Goal: Information Seeking & Learning: Find specific fact

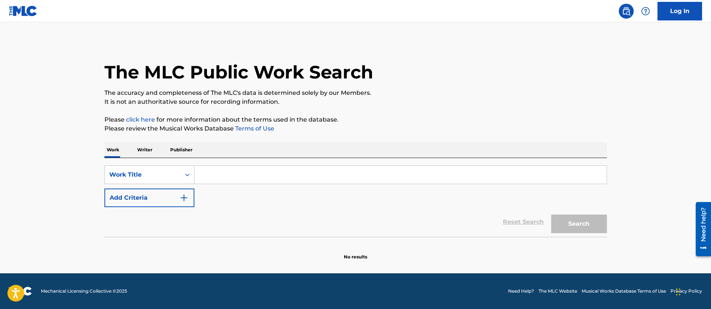
click at [237, 174] on input "Search Form" at bounding box center [400, 175] width 412 height 18
paste input "SIMPLES ASSIM"
type input "SIMPLES ASSIM"
click at [551, 214] on button "Search" at bounding box center [579, 223] width 56 height 19
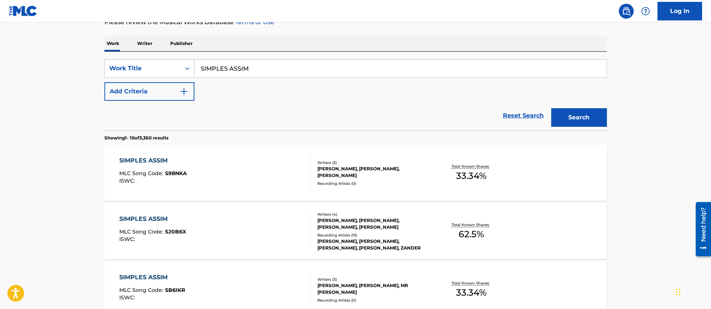
scroll to position [113, 0]
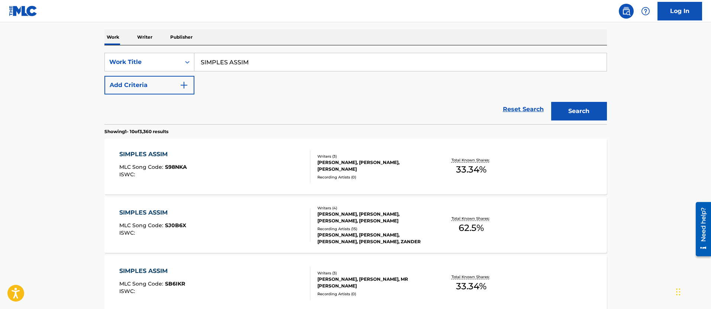
click at [246, 162] on div "SIMPLES ASSIM MLC Song Code : S98NKA ISWC :" at bounding box center [214, 166] width 191 height 33
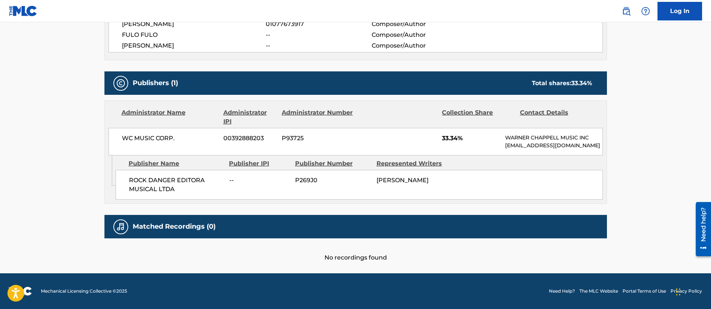
scroll to position [300, 0]
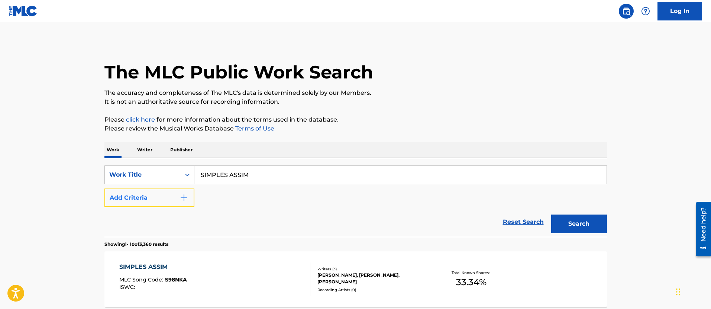
click at [162, 198] on button "Add Criteria" at bounding box center [149, 197] width 90 height 19
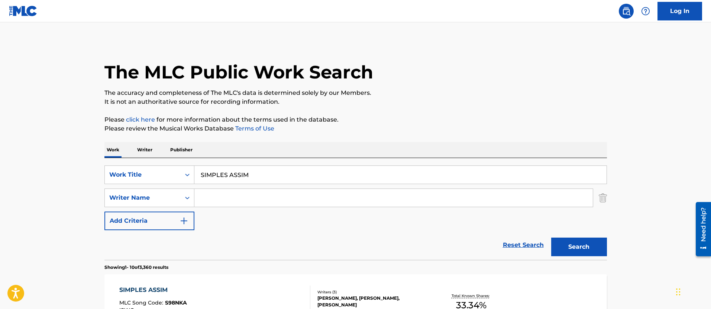
click at [239, 203] on input "Search Form" at bounding box center [393, 198] width 398 height 18
type input "[PERSON_NAME]"
click at [551, 237] on button "Search" at bounding box center [579, 246] width 56 height 19
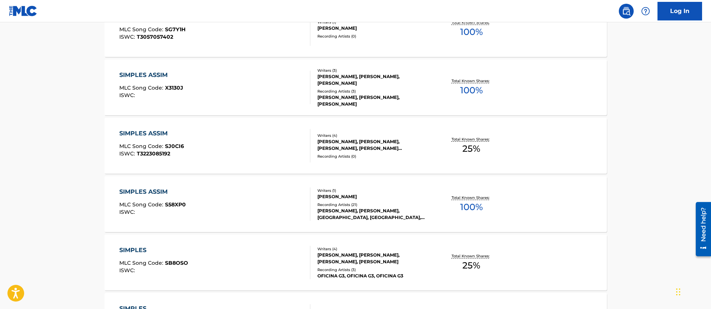
scroll to position [275, 0]
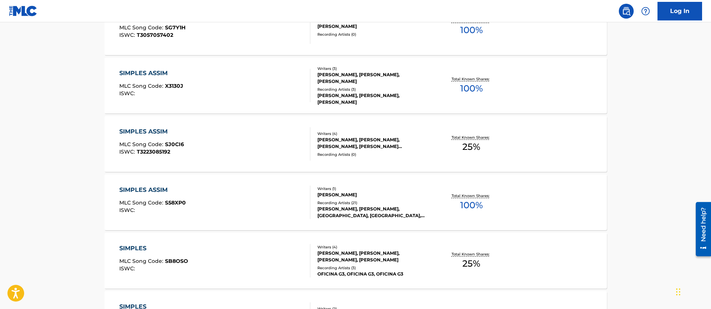
click at [225, 190] on div "SIMPLES ASSIM MLC Song Code : S58XP0 ISWC :" at bounding box center [214, 201] width 191 height 33
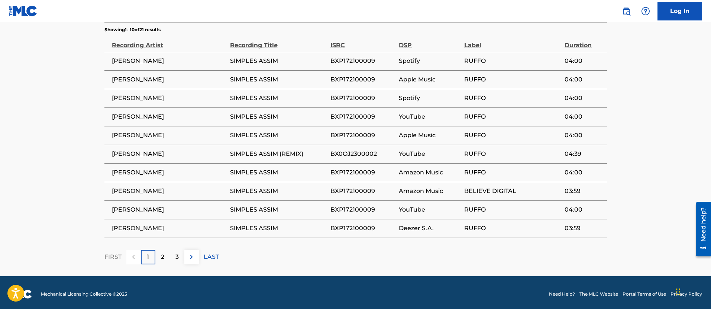
scroll to position [502, 0]
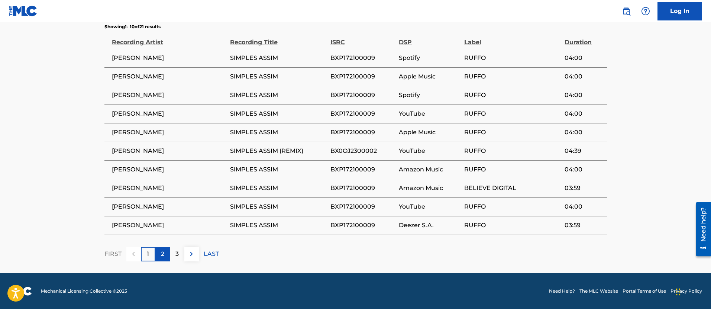
click at [163, 252] on p "2" at bounding box center [162, 253] width 3 height 9
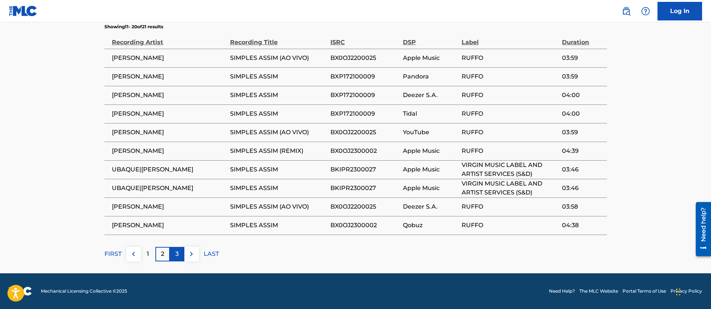
click at [173, 252] on div "3" at bounding box center [177, 254] width 14 height 14
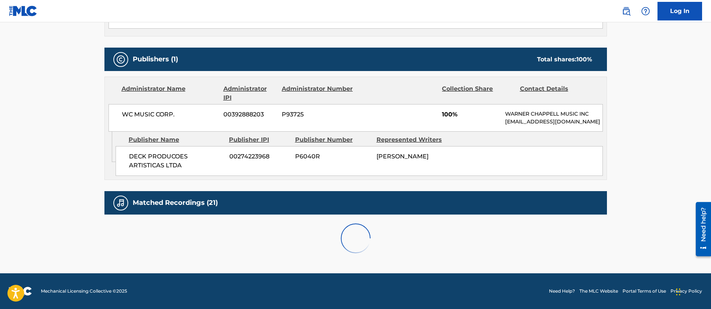
scroll to position [335, 0]
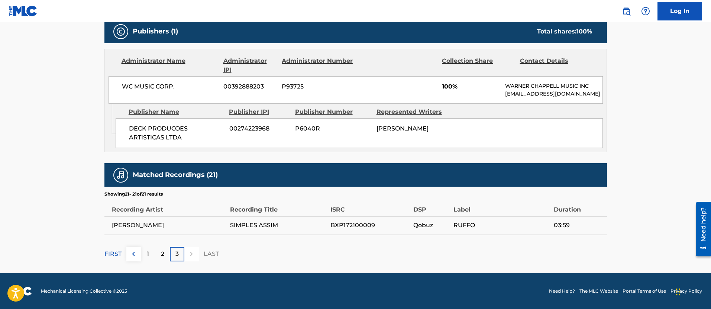
click at [539, 90] on p "[EMAIL_ADDRESS][DOMAIN_NAME]" at bounding box center [553, 94] width 97 height 8
